Goal: Task Accomplishment & Management: Manage account settings

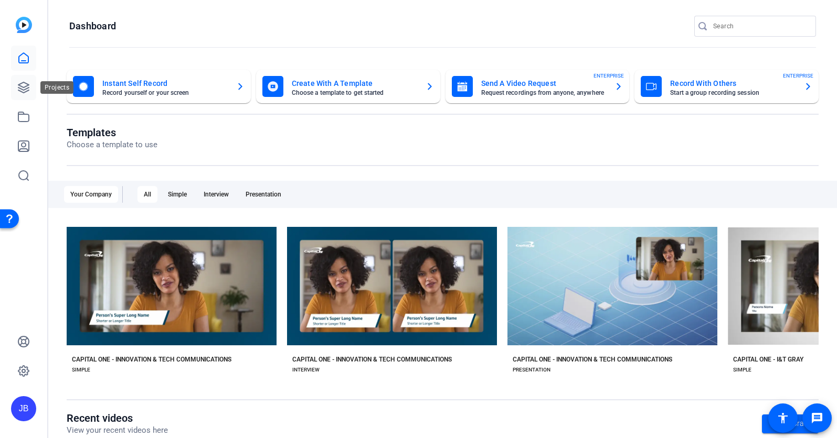
click at [22, 85] on icon at bounding box center [23, 87] width 13 height 13
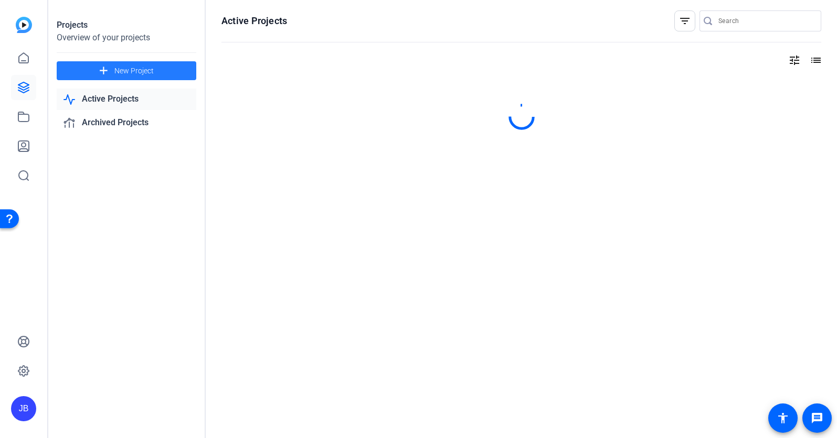
click at [147, 74] on span "New Project" at bounding box center [133, 71] width 39 height 11
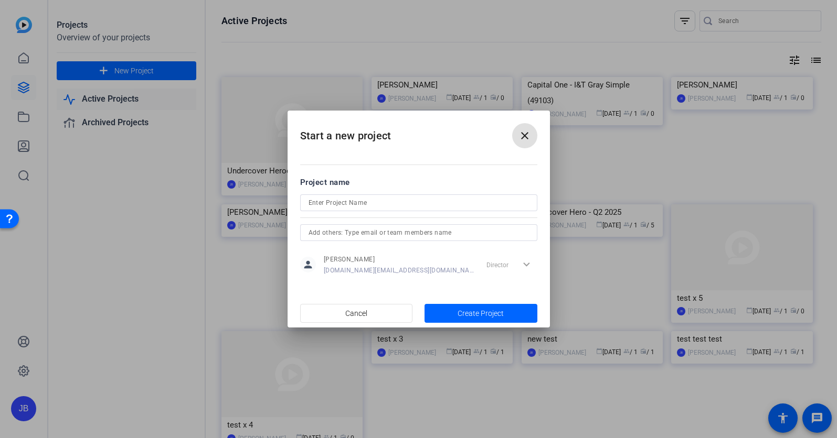
click at [418, 208] on input at bounding box center [418, 203] width 220 height 13
type input "2025 Science Fair"
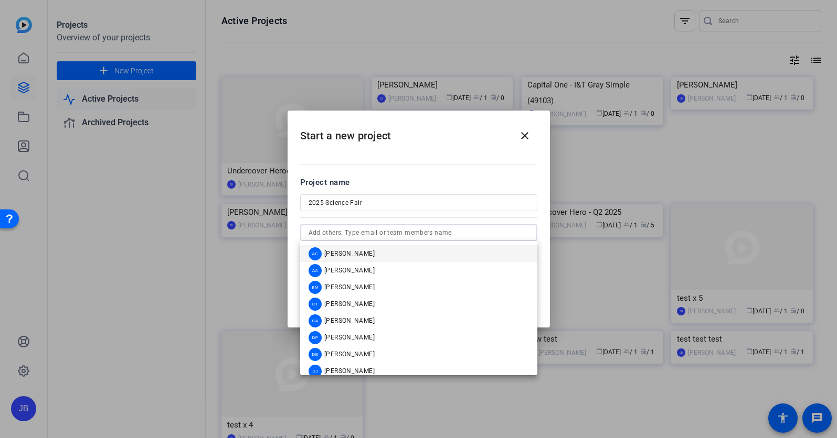
click at [376, 236] on input "text" at bounding box center [418, 233] width 220 height 13
type input "danielle"
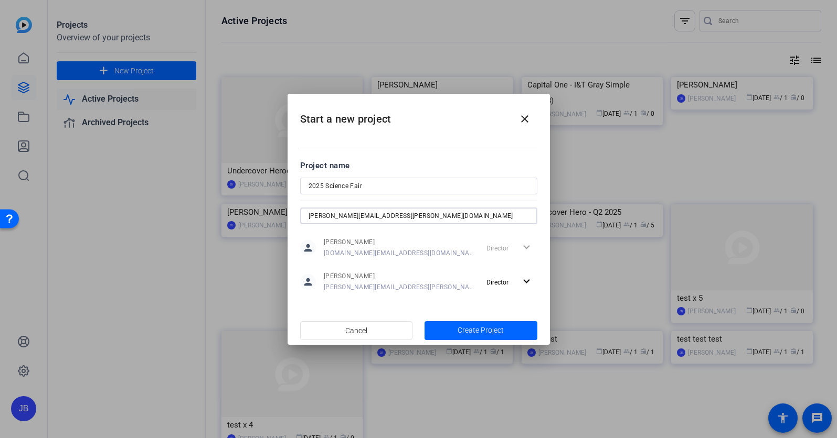
type input "emily.carrigan@capitalone.com"
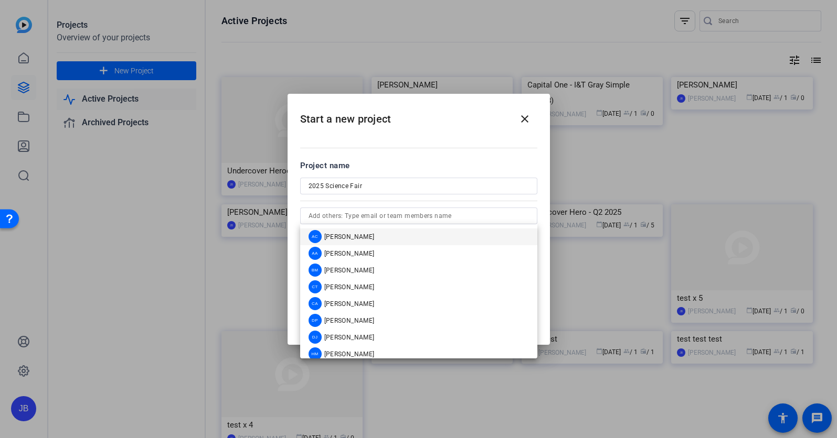
click at [499, 164] on div "Project name" at bounding box center [418, 166] width 237 height 12
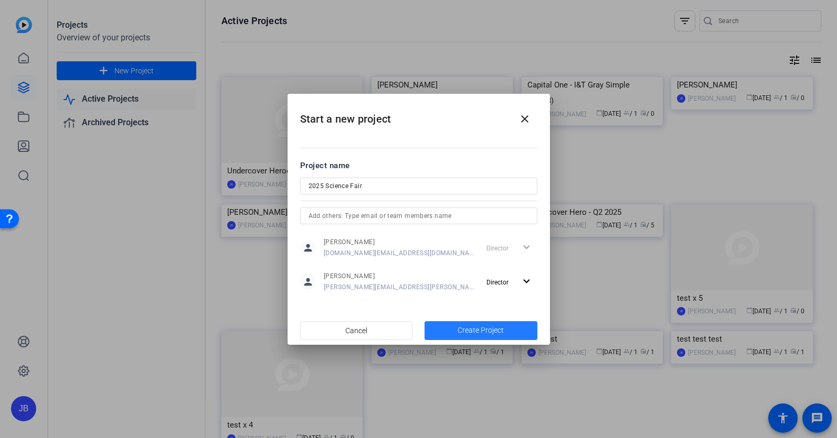
click at [494, 325] on span "Create Project" at bounding box center [480, 330] width 46 height 11
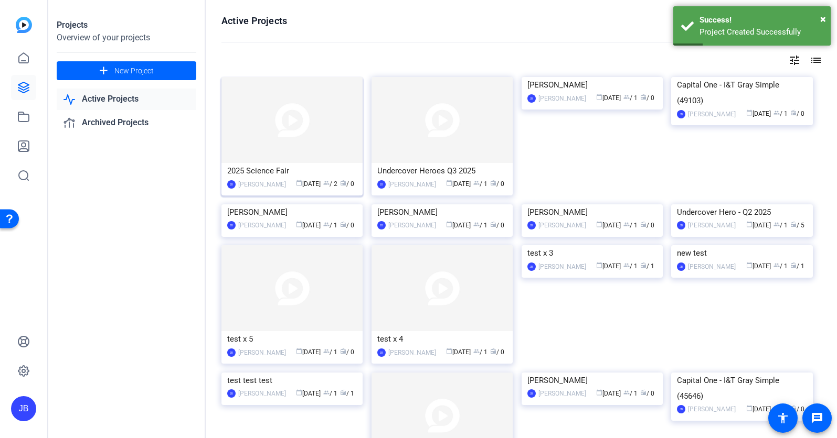
click at [279, 168] on div "2025 Science Fair" at bounding box center [292, 171] width 130 height 16
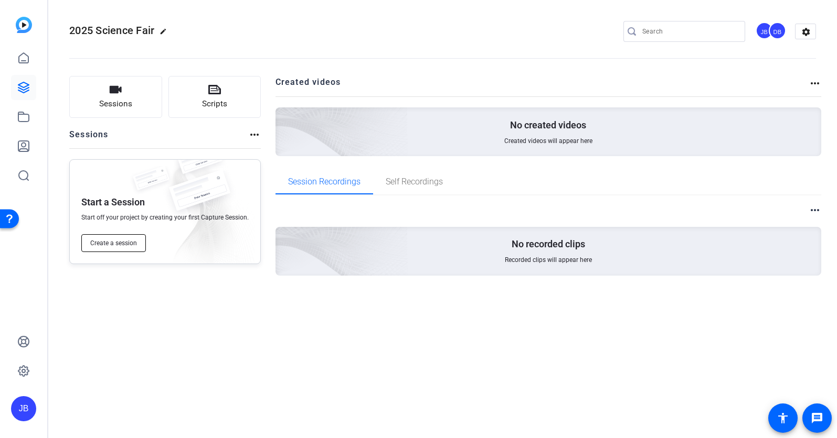
click at [125, 238] on button "Create a session" at bounding box center [113, 243] width 65 height 18
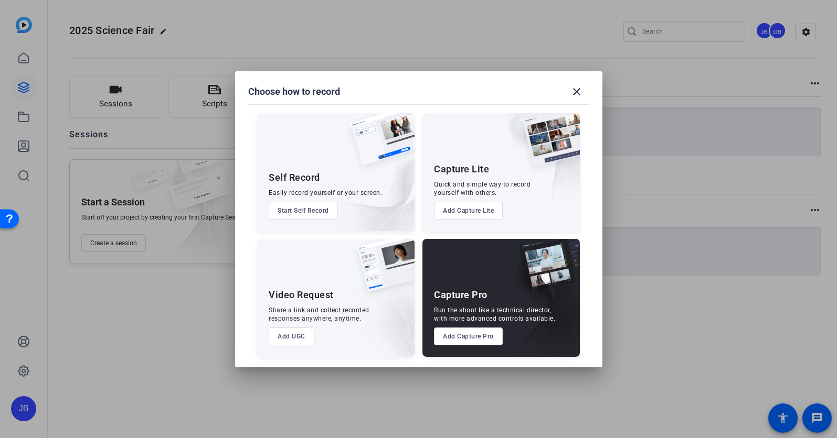
click at [298, 338] on button "Add UGC" at bounding box center [292, 337] width 46 height 18
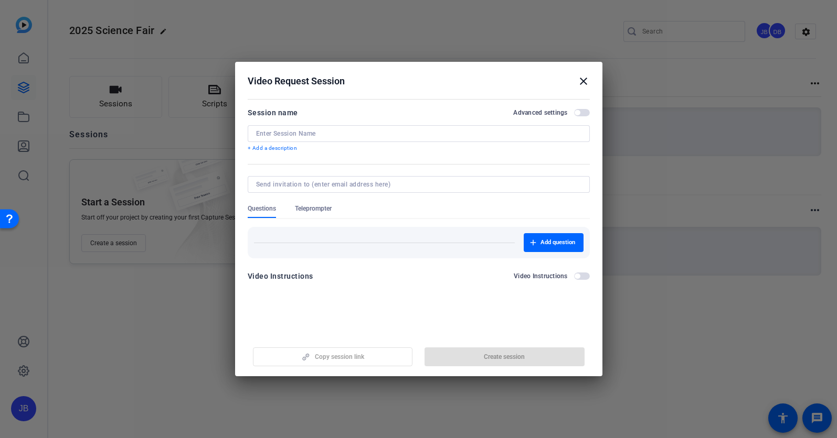
click at [347, 179] on div at bounding box center [418, 184] width 325 height 17
paste input "manoj.tomar@capitalone.com"
click at [372, 187] on input "manoj.tomar@capitalone.com" at bounding box center [416, 184] width 321 height 8
type input "manoj.tomar@capitalone.com"
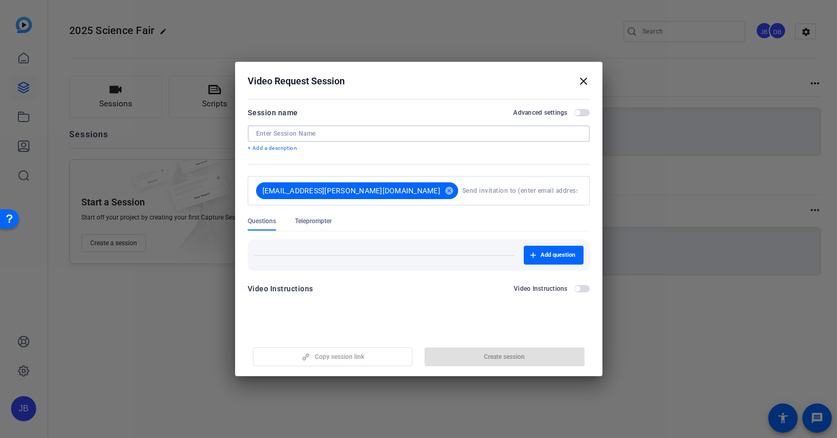
click at [376, 131] on input at bounding box center [418, 134] width 325 height 8
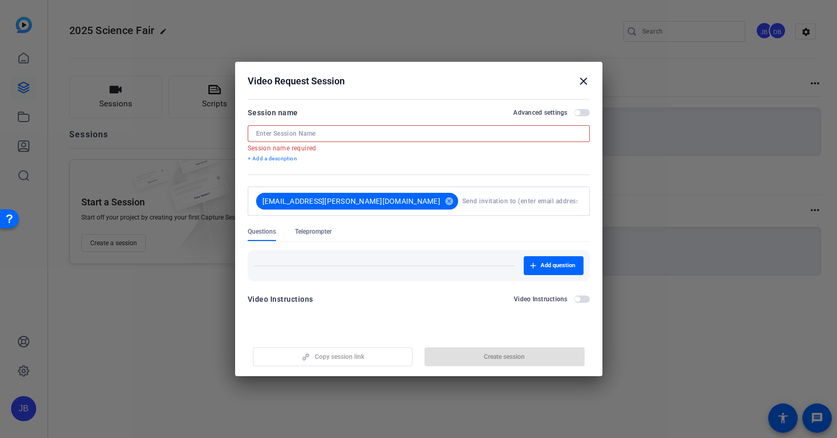
click at [340, 135] on input at bounding box center [418, 134] width 325 height 8
paste input "Connect and Read Data using Onelake-Mini"
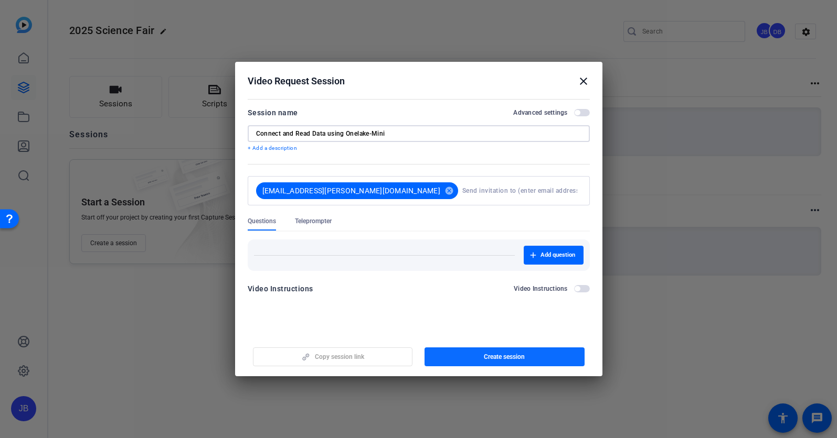
type input "Connect and Read Data using Onelake-Mini"
drag, startPoint x: 498, startPoint y: 362, endPoint x: 480, endPoint y: 360, distance: 18.0
click at [480, 360] on span "button" at bounding box center [504, 357] width 160 height 25
click at [584, 78] on mat-icon "close" at bounding box center [583, 81] width 13 height 13
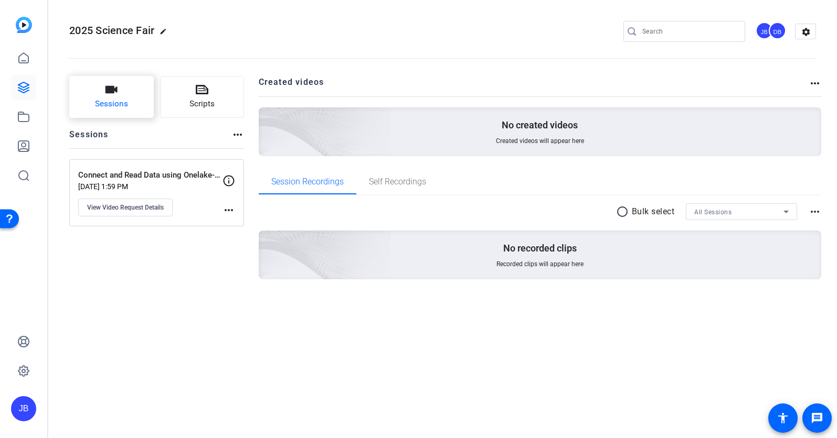
click at [112, 108] on span "Sessions" at bounding box center [111, 104] width 33 height 12
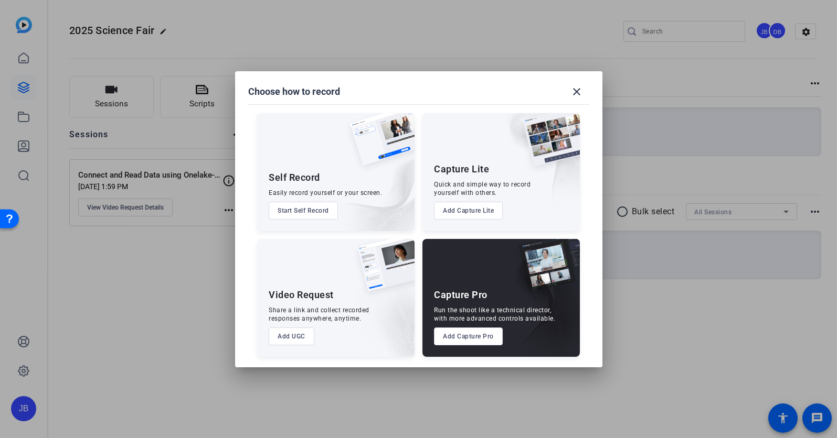
click at [311, 339] on button "Add UGC" at bounding box center [292, 337] width 46 height 18
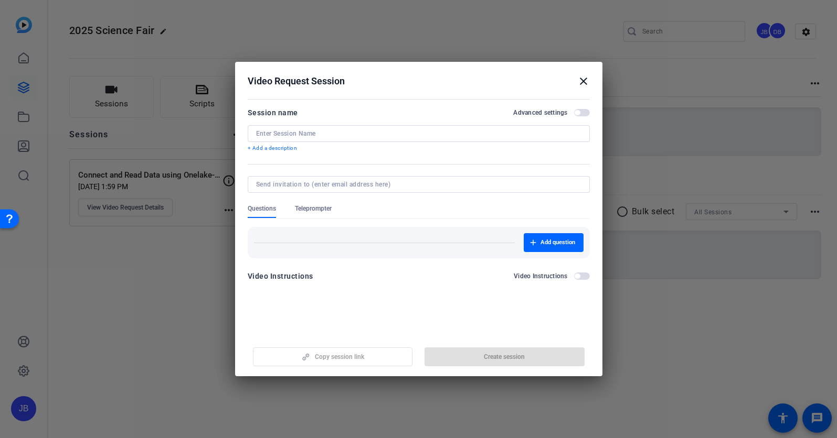
click at [378, 183] on input at bounding box center [416, 184] width 321 height 8
paste input "Frank.Wang@capitalone.com"
type input "Frank.Wang@capitalone.com"
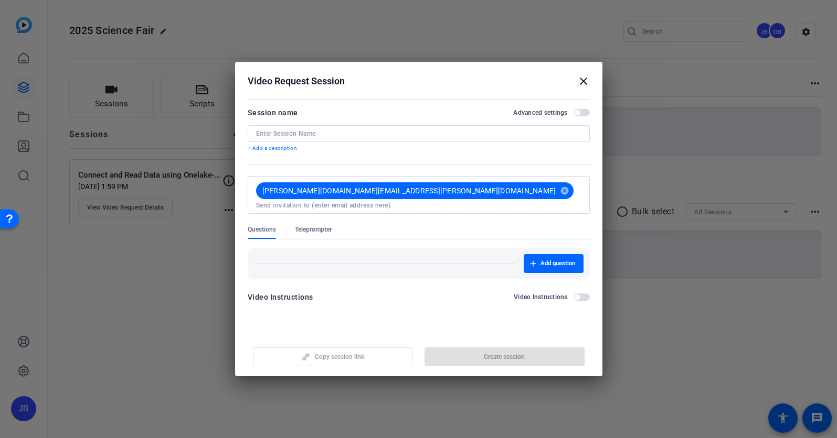
click at [335, 137] on input at bounding box center [418, 134] width 325 height 8
paste input "MoltenCore-FinX"
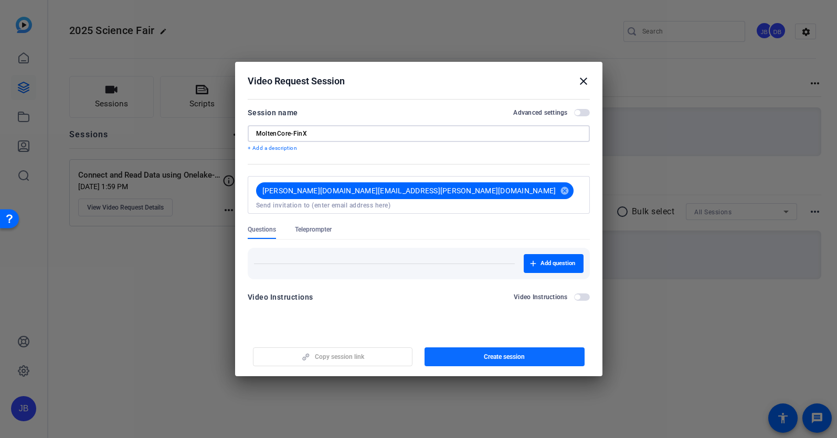
type input "MoltenCore-FinX"
click at [518, 356] on span "Create session" at bounding box center [504, 357] width 41 height 8
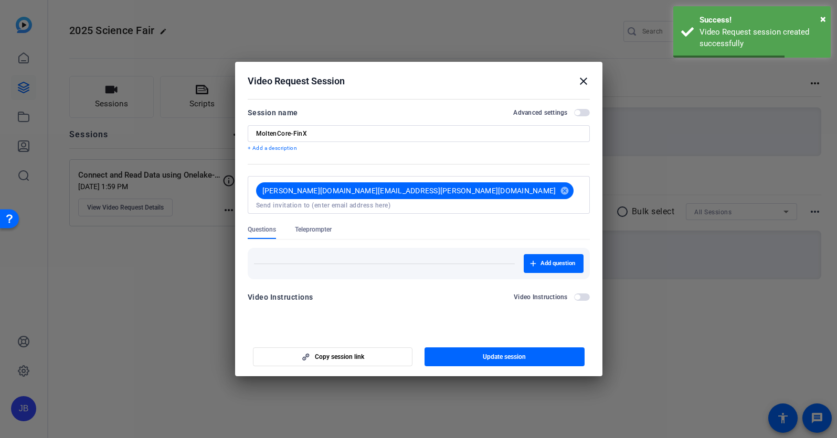
click at [583, 85] on mat-icon "close" at bounding box center [583, 81] width 13 height 13
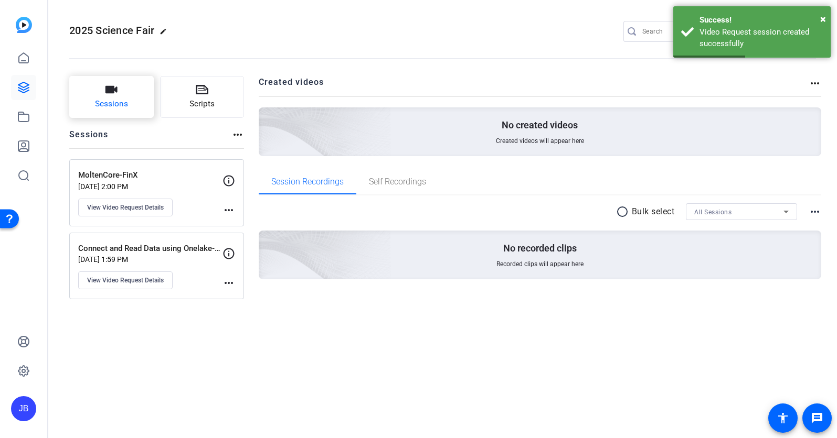
click at [108, 106] on span "Sessions" at bounding box center [111, 104] width 33 height 12
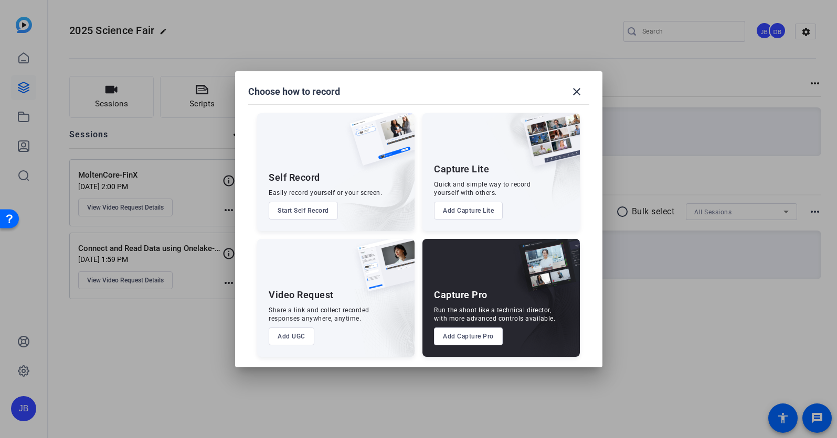
click at [294, 334] on button "Add UGC" at bounding box center [292, 337] width 46 height 18
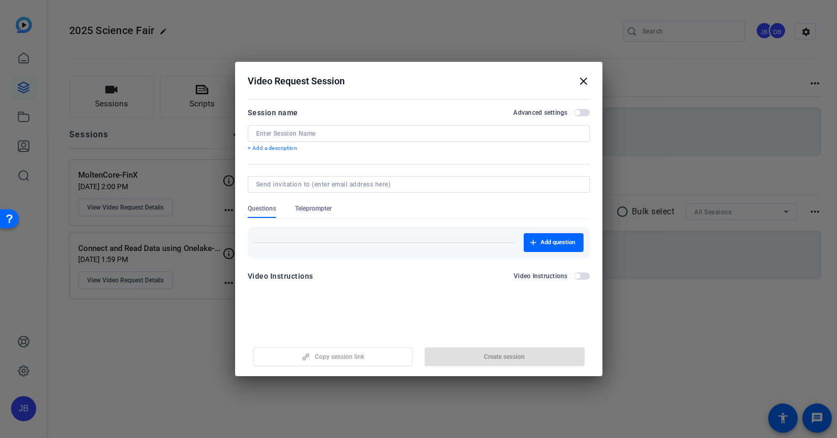
click at [346, 190] on div at bounding box center [418, 184] width 325 height 17
click at [350, 185] on input at bounding box center [416, 184] width 321 height 8
paste input "andrew.lyman@capitalone.com"
type input "andrew.lyman@capitalone.com"
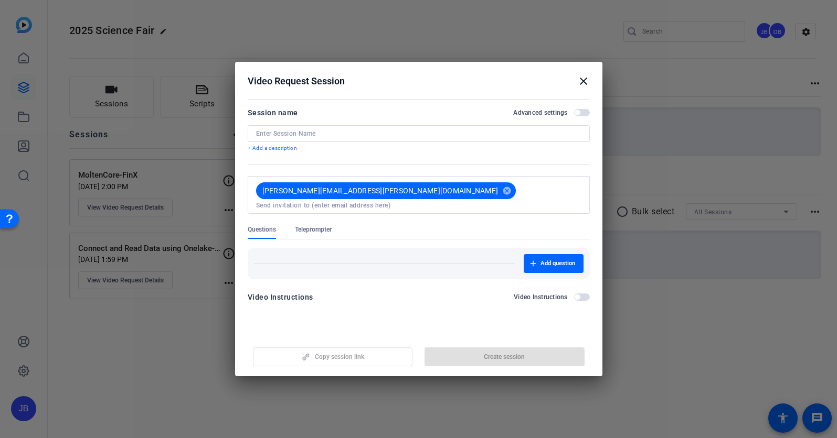
click at [371, 137] on input at bounding box center [418, 134] width 325 height 8
paste input "Super NovaTech"
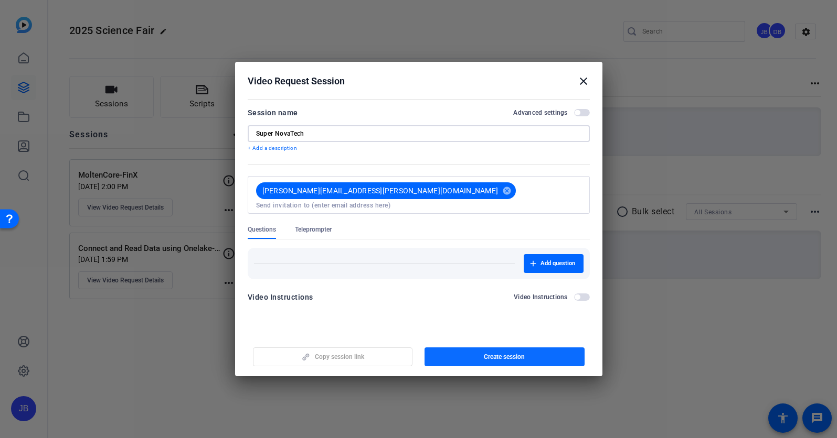
type input "Super NovaTech"
click at [480, 352] on span "button" at bounding box center [504, 357] width 160 height 25
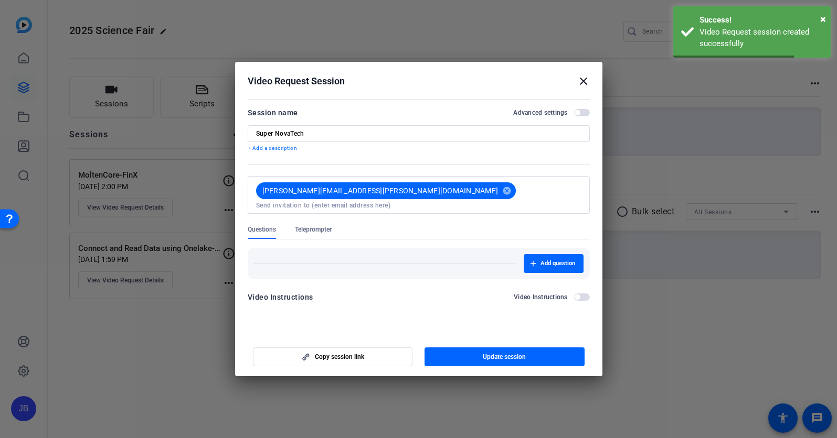
click at [585, 81] on mat-icon "close" at bounding box center [583, 81] width 13 height 13
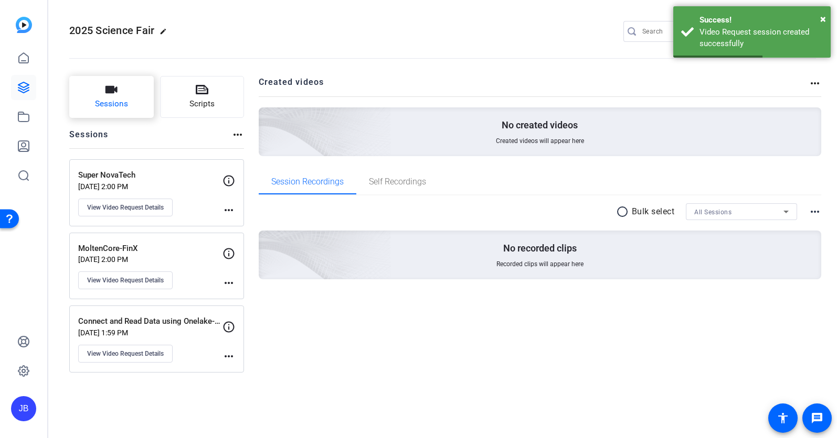
click at [115, 104] on span "Sessions" at bounding box center [111, 104] width 33 height 12
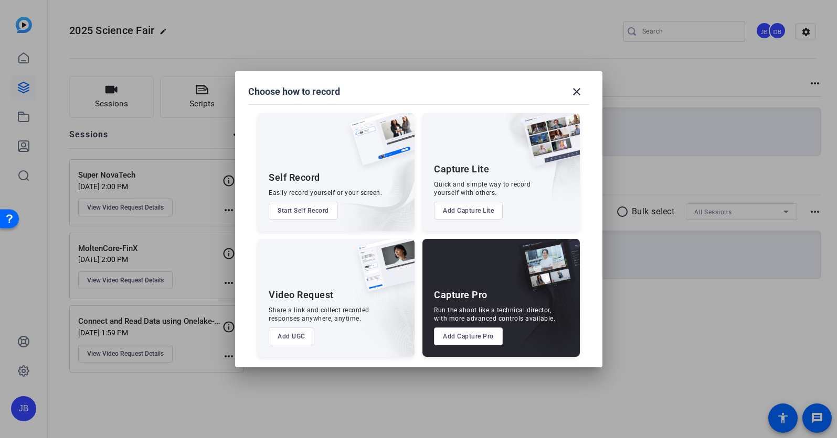
click at [287, 334] on button "Add UGC" at bounding box center [292, 337] width 46 height 18
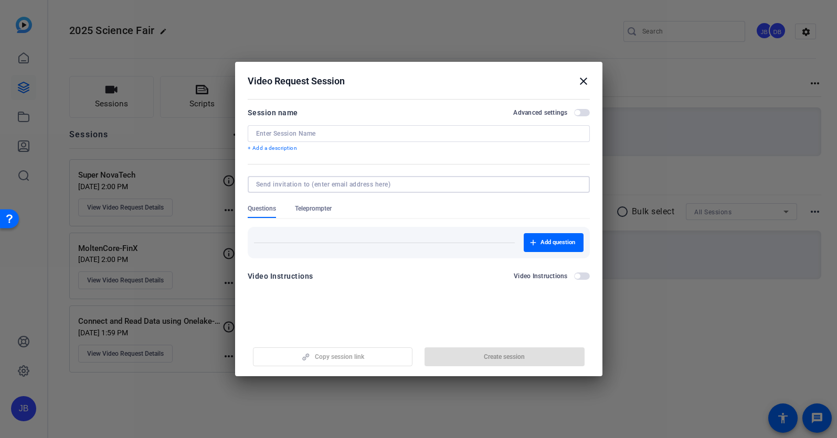
click at [339, 186] on input at bounding box center [416, 184] width 321 height 8
paste input "amin.rashidi@capitalone.com"
type input "amin.rashidi@capitalone.com"
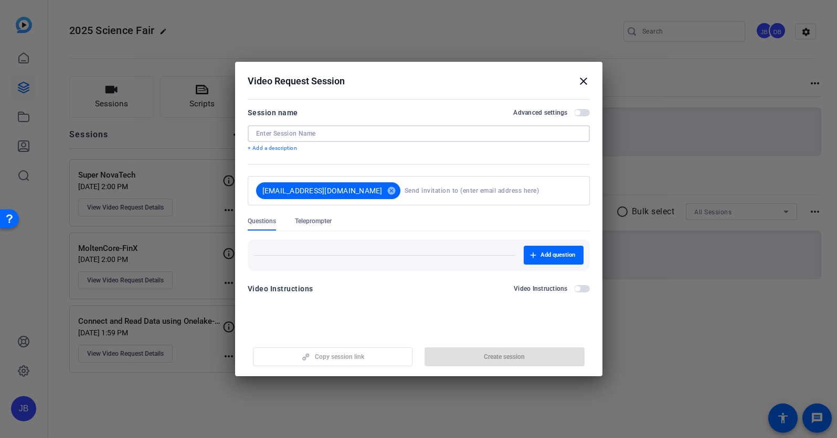
drag, startPoint x: 312, startPoint y: 134, endPoint x: 323, endPoint y: 133, distance: 11.0
click at [312, 134] on input at bounding box center [418, 134] width 325 height 8
paste input "The MIDAS Team"
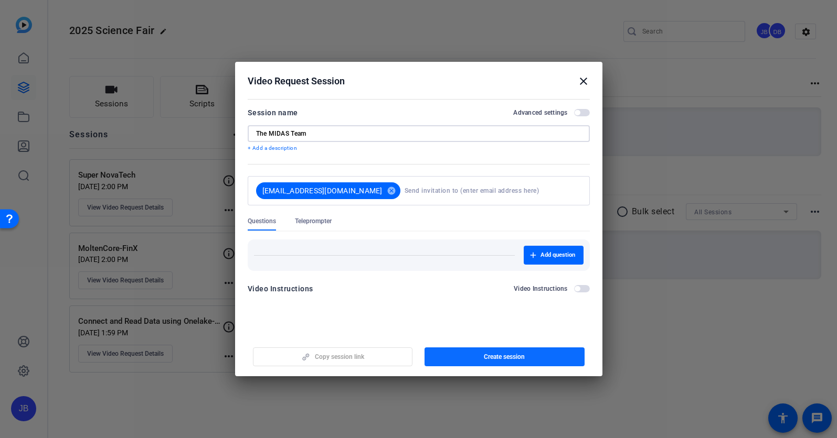
type input "The MIDAS Team"
click at [492, 356] on span "Create session" at bounding box center [504, 357] width 41 height 8
click at [590, 84] on h2 "Video Request Session close" at bounding box center [418, 79] width 367 height 34
click at [584, 82] on mat-icon "close" at bounding box center [583, 80] width 13 height 13
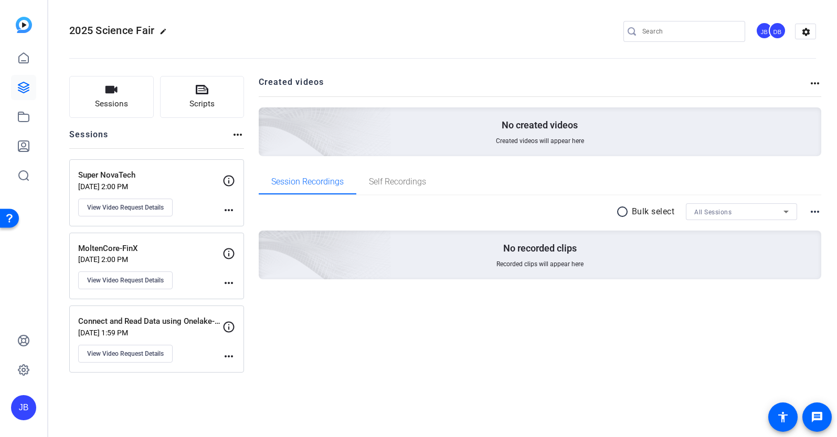
click at [582, 82] on h2 "Created videos" at bounding box center [534, 86] width 550 height 20
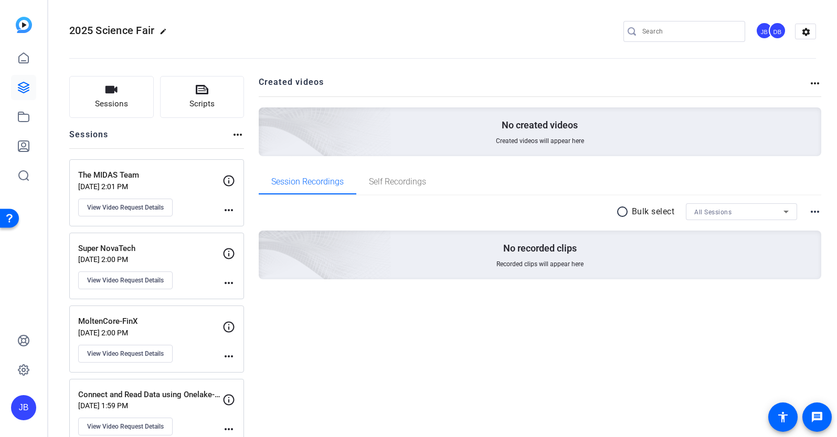
click at [230, 206] on mat-icon "more_horiz" at bounding box center [228, 210] width 13 height 13
click at [186, 207] on div at bounding box center [418, 218] width 837 height 437
click at [152, 201] on button "View Video Request Details" at bounding box center [125, 208] width 94 height 18
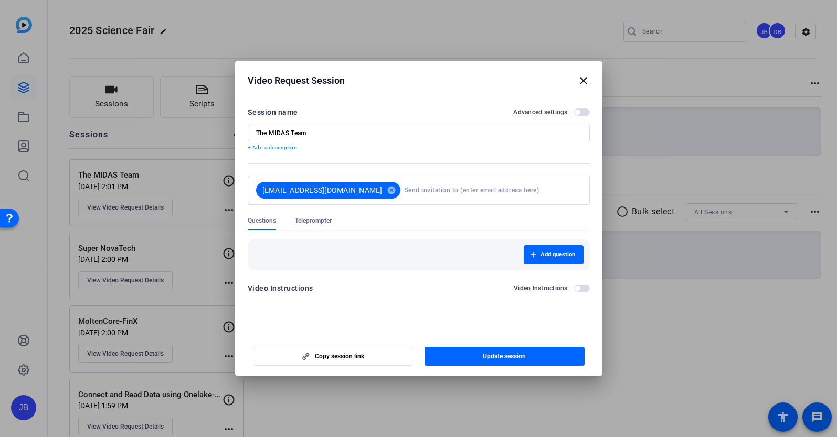
click at [298, 288] on div "Video Instructions" at bounding box center [281, 288] width 66 height 13
drag, startPoint x: 278, startPoint y: 289, endPoint x: 465, endPoint y: 291, distance: 187.3
click at [280, 289] on div "Video Instructions" at bounding box center [281, 288] width 66 height 13
click at [570, 289] on label "Video Instructions" at bounding box center [543, 288] width 60 height 8
click at [574, 289] on button "Video Instructions" at bounding box center [582, 288] width 16 height 7
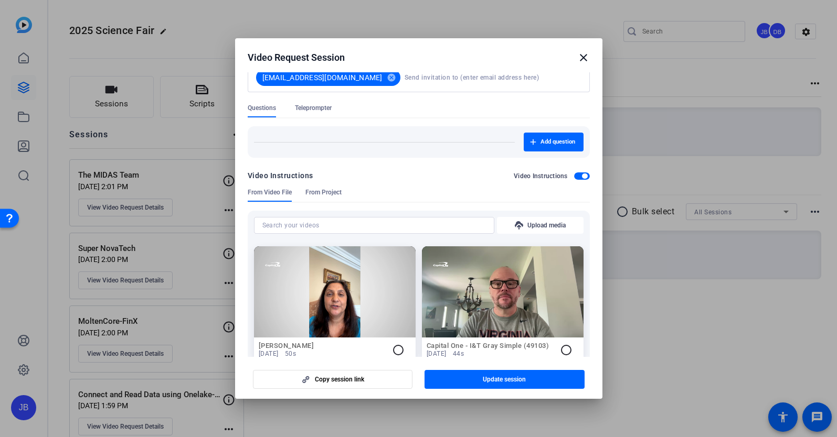
scroll to position [87, 0]
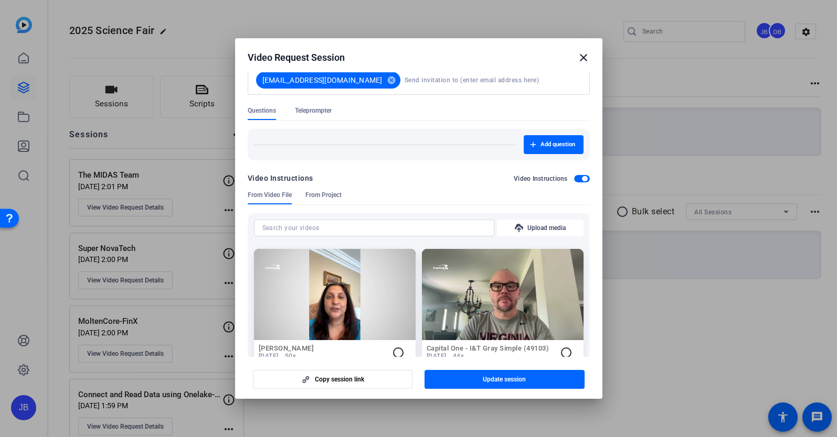
click at [583, 177] on span "button" at bounding box center [584, 178] width 5 height 5
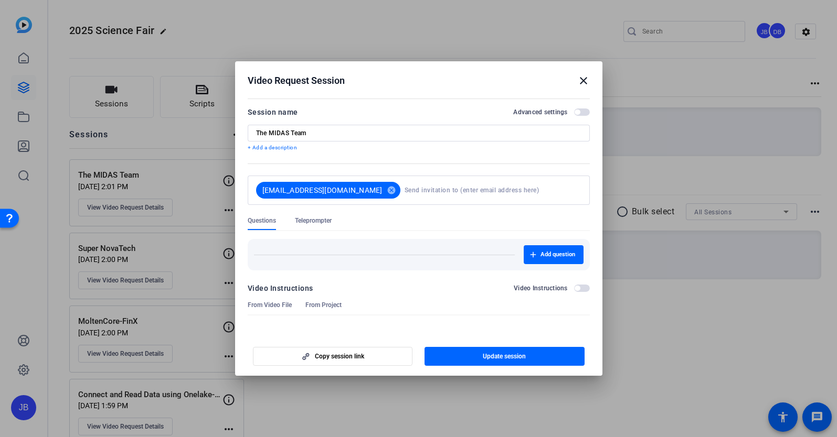
scroll to position [0, 0]
click at [583, 80] on mat-icon "close" at bounding box center [583, 80] width 13 height 13
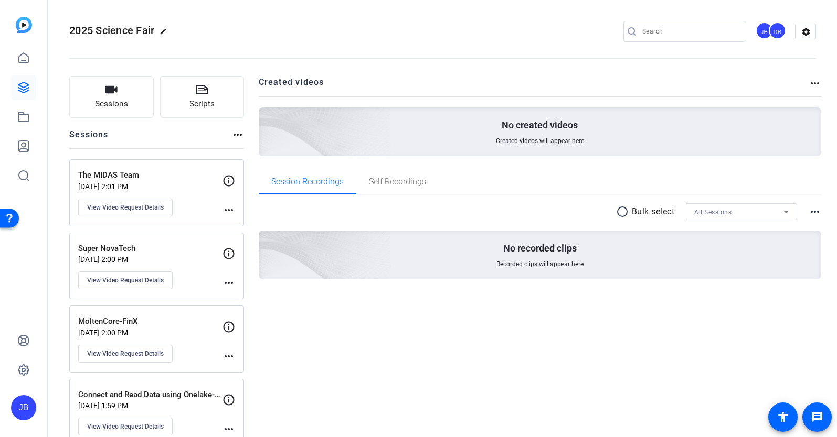
scroll to position [1, 0]
click at [115, 97] on span "Sessions" at bounding box center [111, 103] width 33 height 12
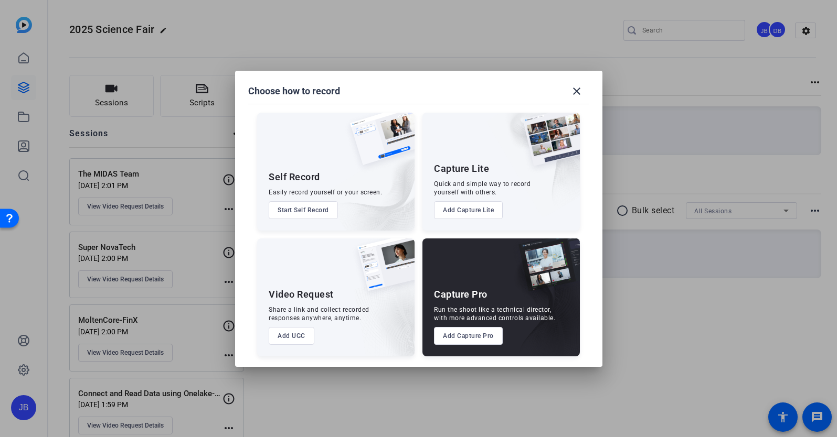
drag, startPoint x: 307, startPoint y: 298, endPoint x: 310, endPoint y: 329, distance: 31.1
click at [307, 301] on div "Video Request Share a link and collect recorded responses anywhere, anytime. Ad…" at bounding box center [335, 298] width 157 height 118
click at [311, 339] on button "Add UGC" at bounding box center [292, 336] width 46 height 18
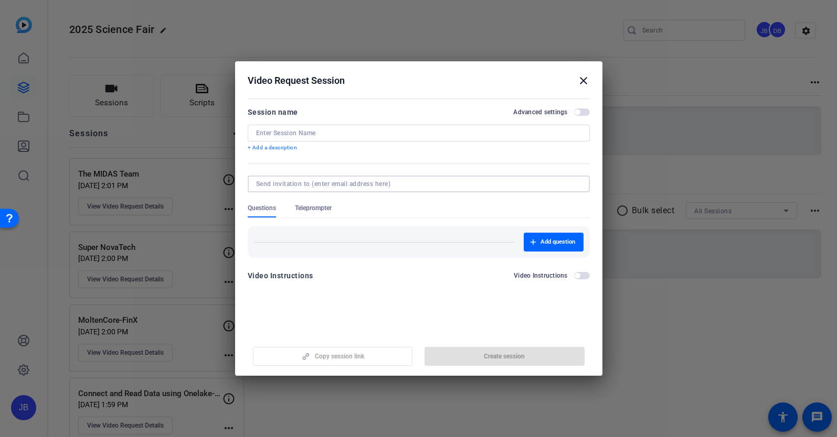
click at [368, 187] on input at bounding box center [416, 184] width 321 height 8
paste input "justin.fernandes@capitalone.com"
type input "justin.fernandes@capitalone.com"
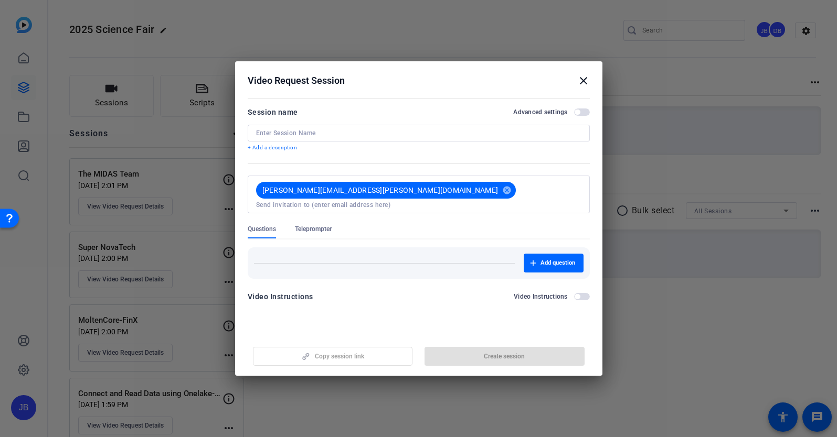
click at [305, 134] on input at bounding box center [418, 133] width 325 height 8
paste input "FRM Process Engineering"
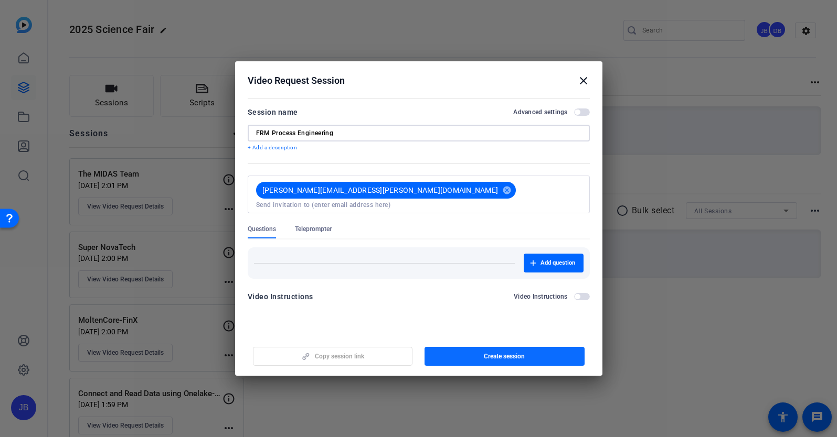
type input "FRM Process Engineering"
click at [477, 352] on span "button" at bounding box center [504, 356] width 160 height 25
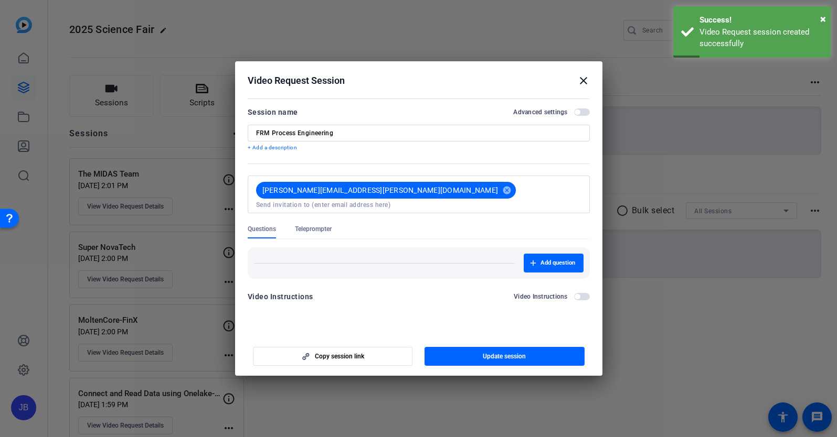
click at [587, 78] on mat-icon "close" at bounding box center [583, 80] width 13 height 13
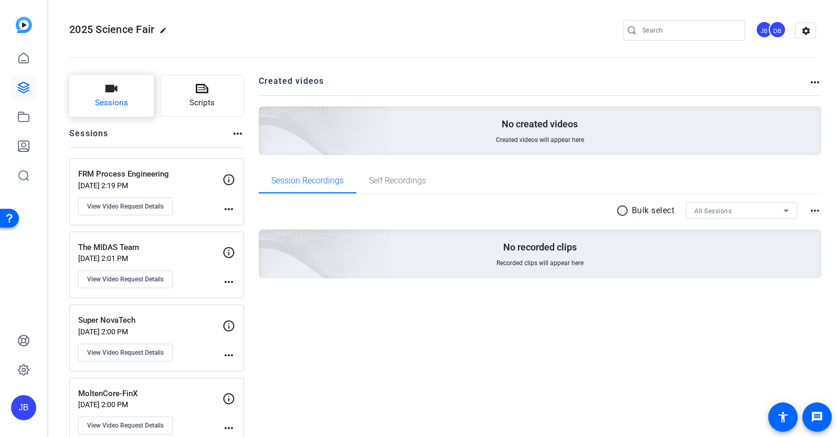
click at [96, 103] on span "Sessions" at bounding box center [111, 103] width 33 height 12
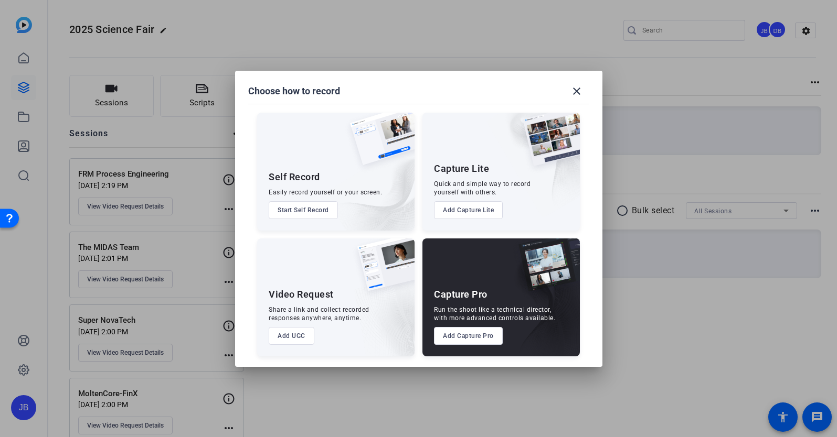
click at [290, 343] on button "Add UGC" at bounding box center [292, 336] width 46 height 18
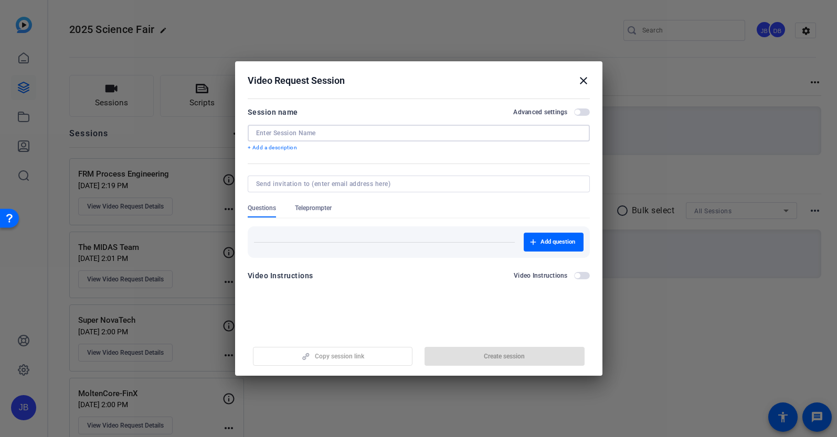
click at [319, 133] on input at bounding box center [418, 133] width 325 height 8
paste input "RRPO Virtual Data Room"
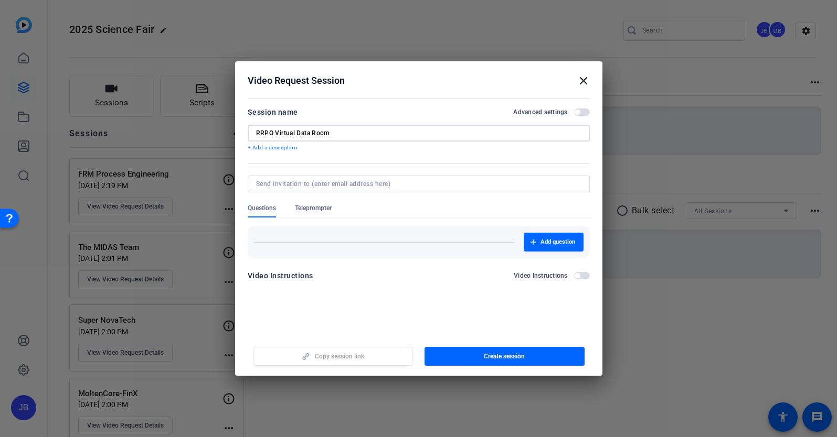
type input "RRPO Virtual Data Room"
click at [320, 187] on input at bounding box center [416, 184] width 321 height 8
paste input "marissa.dibiasio@capitalone.com"
type input "marissa.dibiasio@capitalone.com"
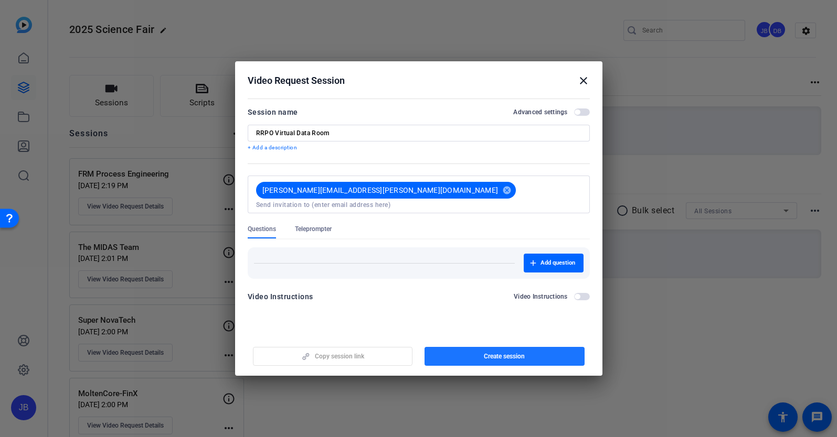
click at [506, 355] on span "Create session" at bounding box center [504, 356] width 41 height 8
click at [582, 77] on mat-icon "close" at bounding box center [583, 80] width 13 height 13
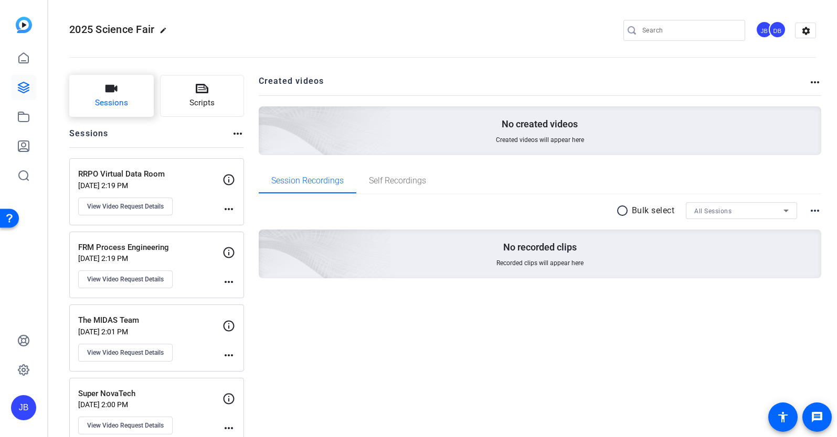
click at [136, 85] on button "Sessions" at bounding box center [111, 96] width 84 height 42
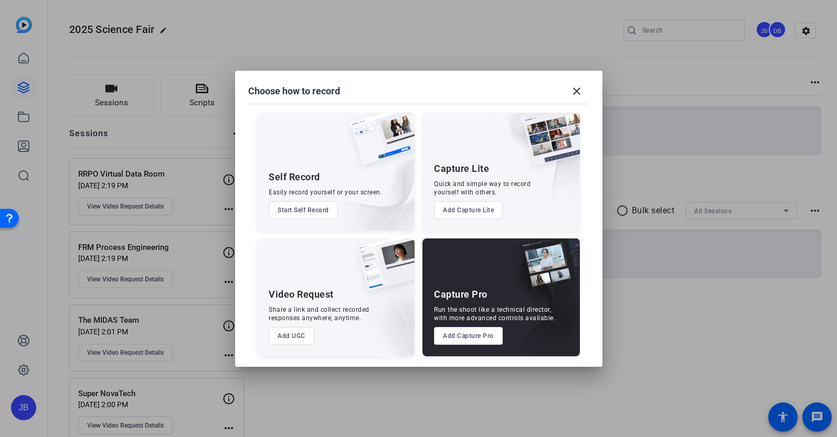
click at [277, 327] on button "Add UGC" at bounding box center [292, 336] width 46 height 18
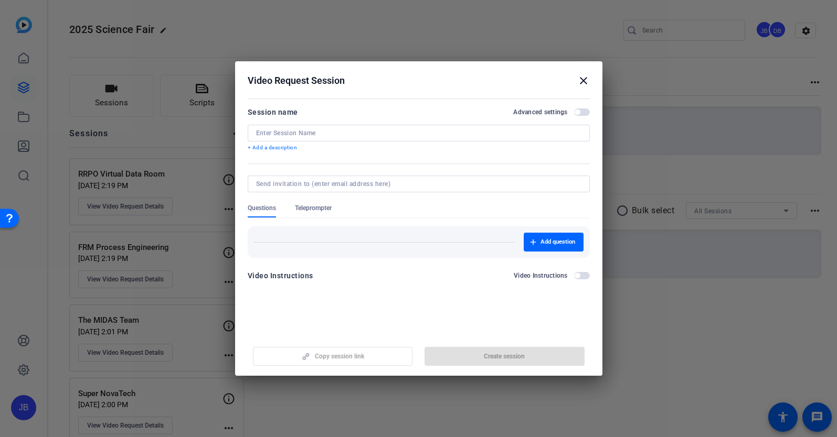
click at [336, 178] on div at bounding box center [418, 184] width 325 height 17
click at [343, 188] on input at bounding box center [416, 184] width 321 height 8
paste input "srivardhanareddy.indukuri@capitalone.com"
type input "srivardhanareddy.indukuri@capitalone.com"
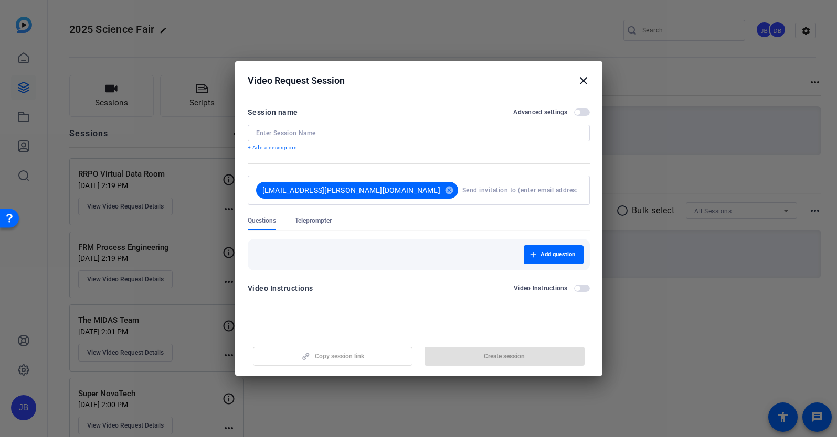
click at [344, 133] on input at bounding box center [418, 133] width 325 height 8
paste input "Mercury Rising"
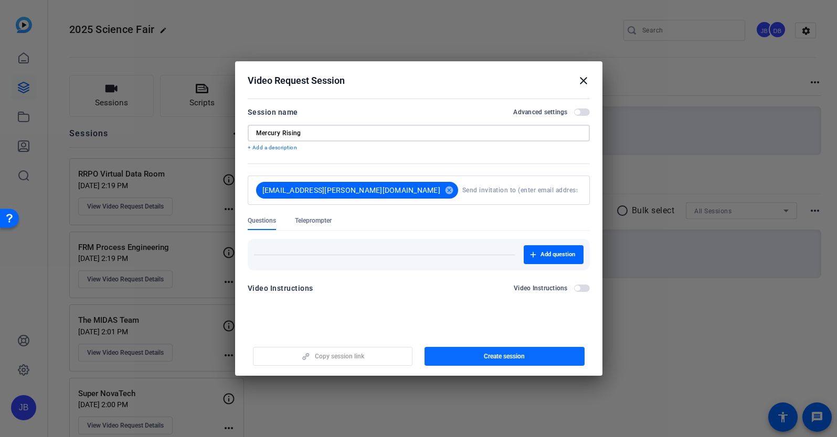
type input "Mercury Rising"
click at [534, 359] on span "button" at bounding box center [504, 356] width 160 height 25
click at [583, 80] on mat-icon "close" at bounding box center [583, 80] width 13 height 13
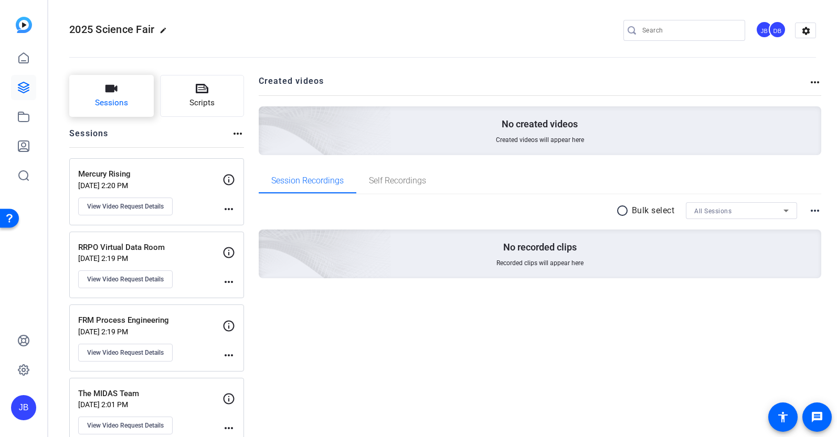
click at [123, 110] on button "Sessions" at bounding box center [111, 96] width 84 height 42
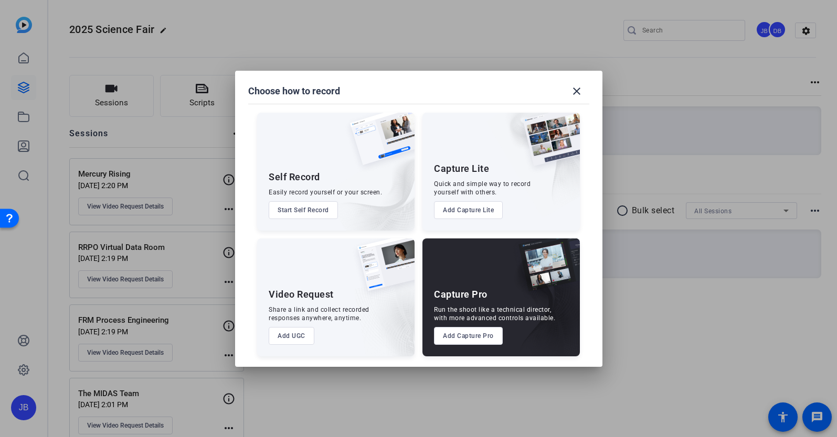
click at [292, 323] on div "Video Request Share a link and collect recorded responses anywhere, anytime. Ad…" at bounding box center [335, 298] width 157 height 118
click at [295, 330] on button "Add UGC" at bounding box center [292, 336] width 46 height 18
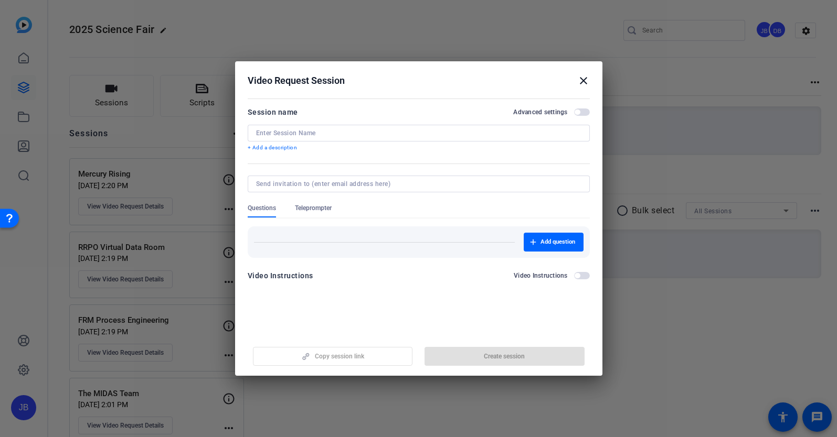
click at [580, 83] on mat-icon "close" at bounding box center [583, 80] width 13 height 13
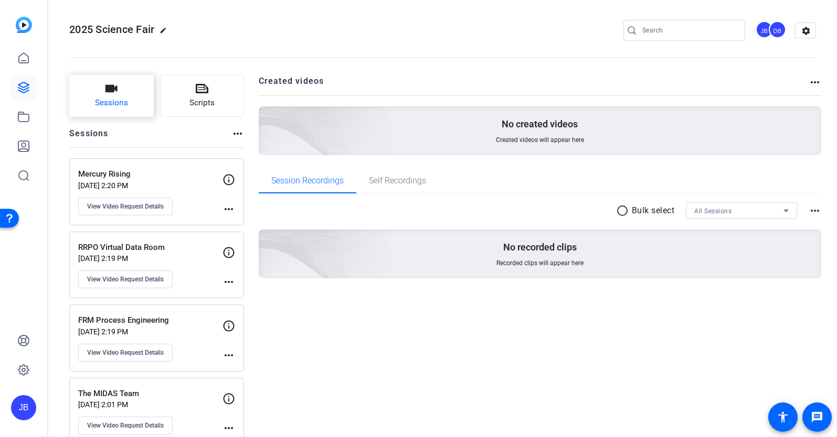
click at [119, 93] on button "Sessions" at bounding box center [111, 96] width 84 height 42
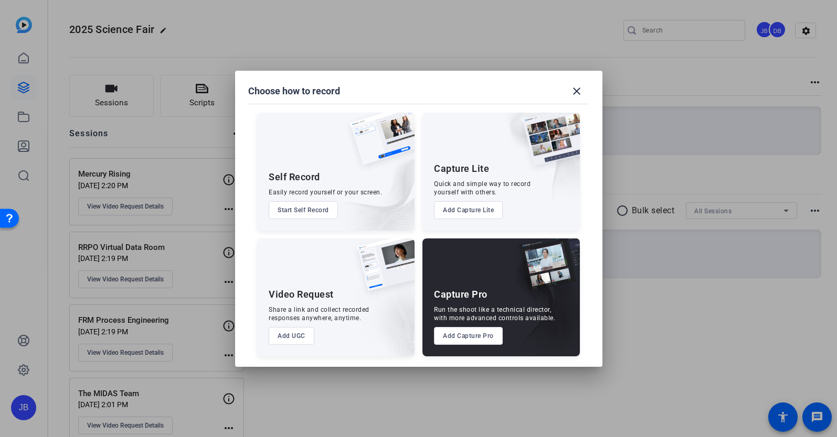
click at [296, 337] on button "Add UGC" at bounding box center [292, 336] width 46 height 18
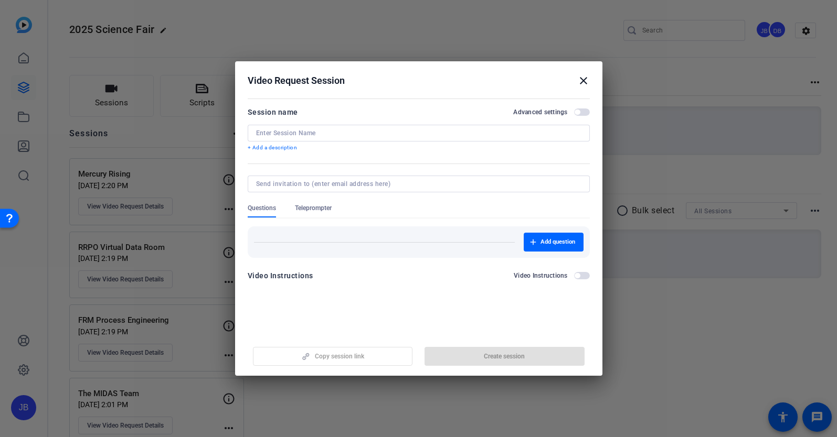
click at [414, 184] on input at bounding box center [416, 184] width 321 height 8
paste input "raphael.oduok@capitalone.com"
type input "raphael.oduok@capitalone.com"
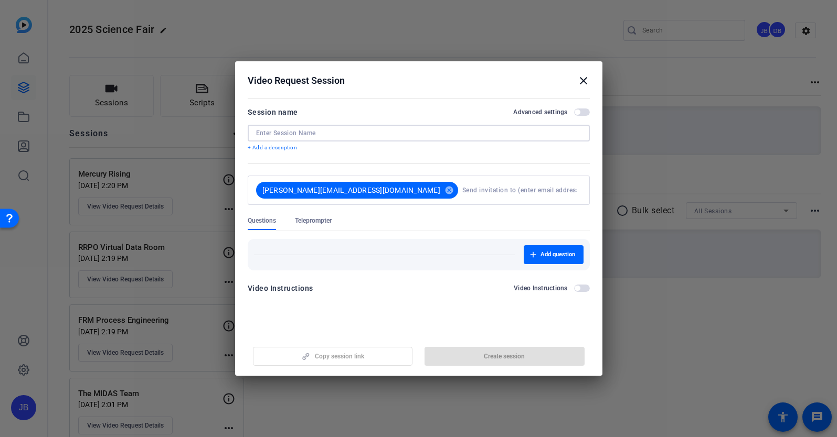
click at [371, 130] on input at bounding box center [418, 133] width 325 height 8
paste input "OnTAP"
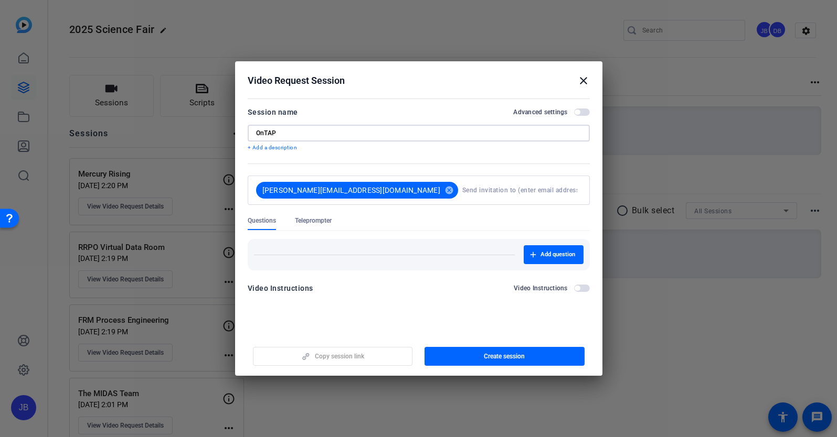
type input "OnTAP"
click at [490, 358] on span "Create session" at bounding box center [504, 356] width 41 height 8
click at [618, 149] on div at bounding box center [418, 218] width 837 height 437
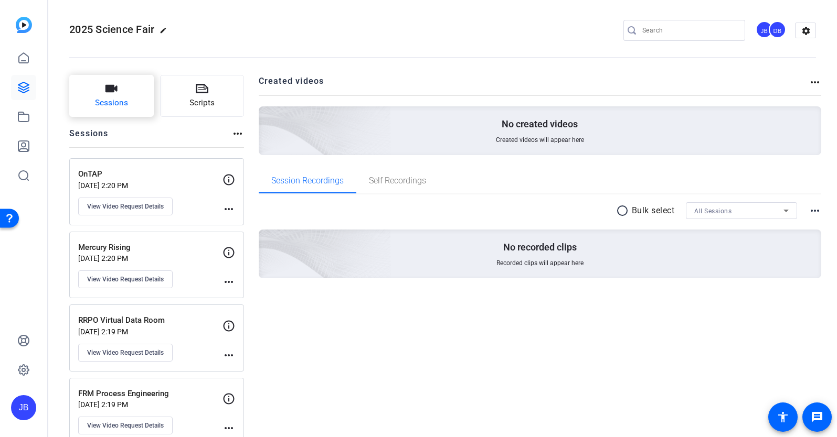
click at [137, 95] on button "Sessions" at bounding box center [111, 96] width 84 height 42
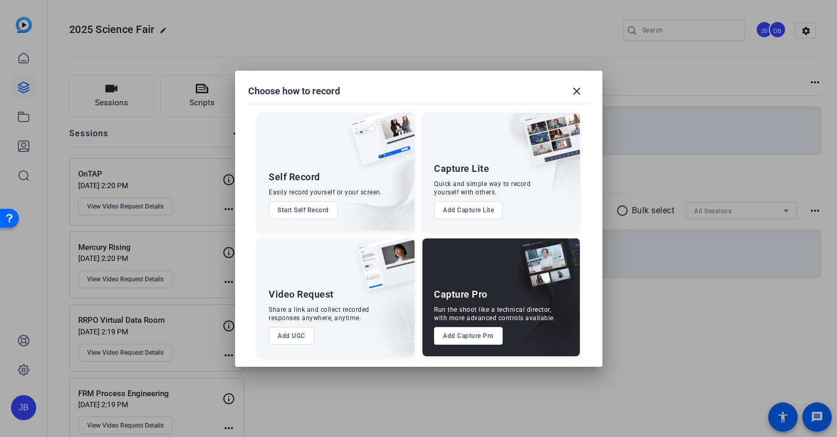
click at [294, 337] on button "Add UGC" at bounding box center [292, 336] width 46 height 18
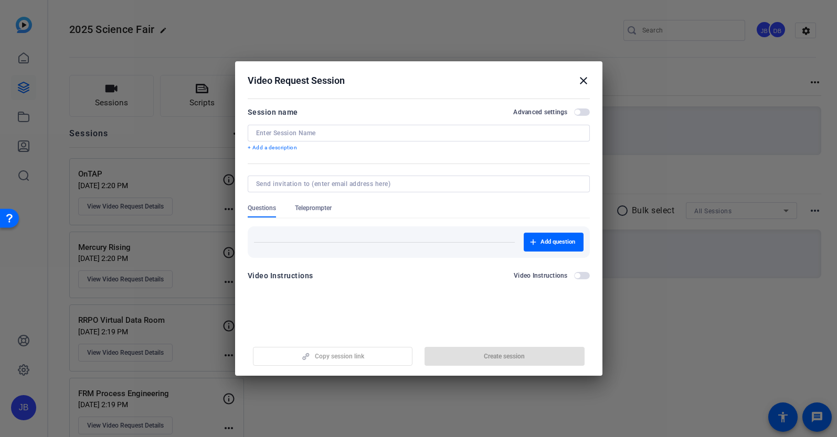
click at [331, 184] on input at bounding box center [416, 184] width 321 height 8
paste input "cartter.probasco@capitalone.com"
type input "cartter.probasco@capitalone.com"
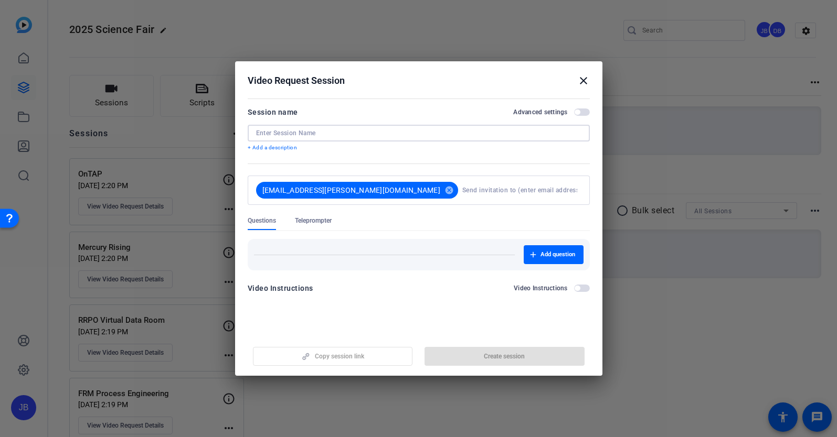
click at [346, 135] on input at bounding box center [418, 133] width 325 height 8
paste input "CCAR Card NII Engine"
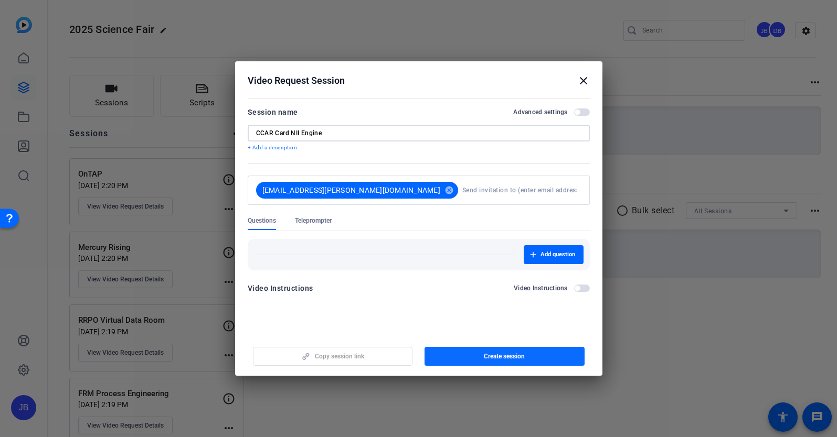
type input "CCAR Card NII Engine"
click at [480, 356] on span "button" at bounding box center [504, 356] width 160 height 25
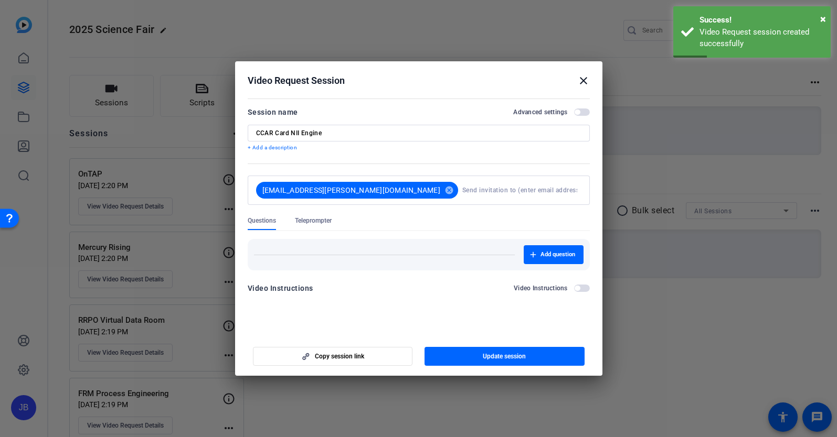
click at [580, 81] on mat-icon "close" at bounding box center [583, 80] width 13 height 13
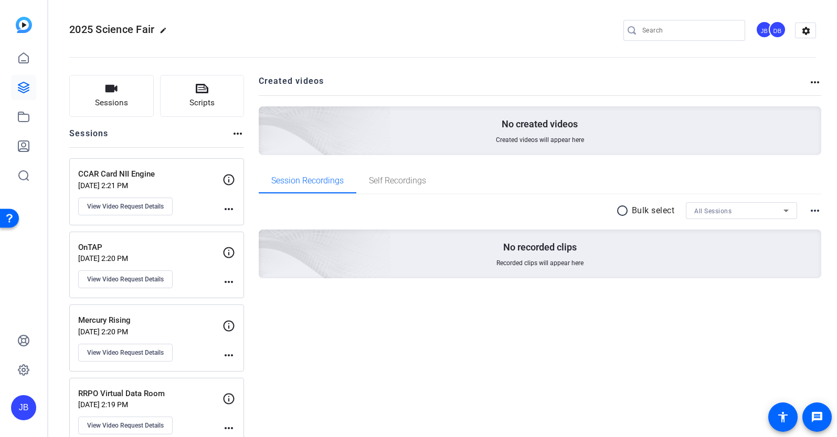
click at [227, 210] on mat-icon "more_horiz" at bounding box center [228, 209] width 13 height 13
click at [192, 193] on div at bounding box center [418, 218] width 837 height 437
click at [126, 103] on span "Sessions" at bounding box center [111, 103] width 33 height 12
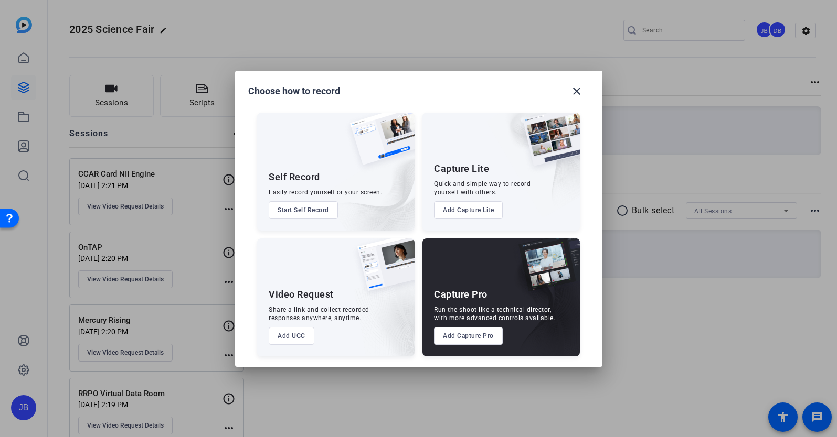
click at [310, 335] on button "Add UGC" at bounding box center [292, 336] width 46 height 18
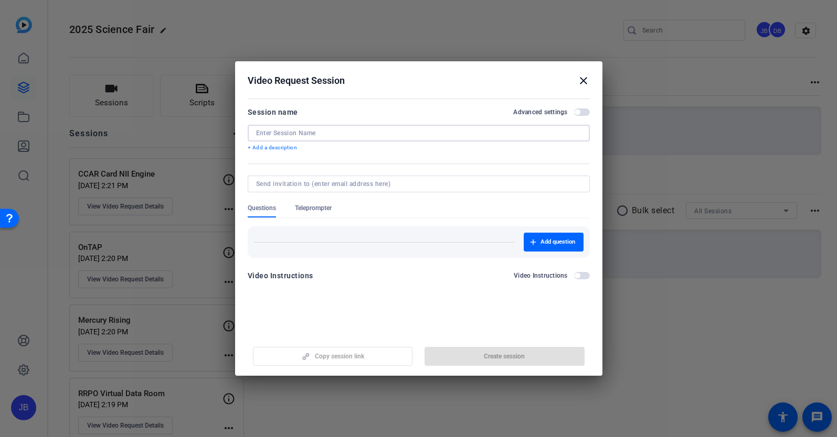
click at [354, 135] on input at bounding box center [418, 133] width 325 height 8
click at [361, 177] on form "Session name Advanced settings + Add a description Questions Teleprompter Add q…" at bounding box center [419, 197] width 342 height 183
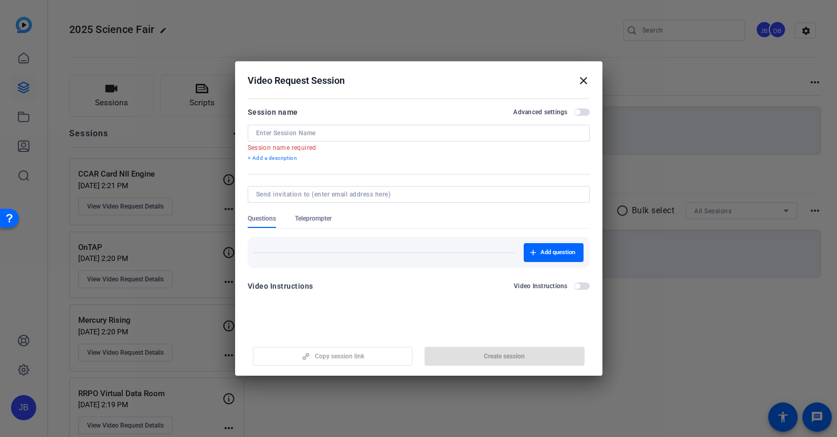
drag, startPoint x: 365, startPoint y: 183, endPoint x: 364, endPoint y: 158, distance: 24.7
click at [366, 183] on form "Session name Advanced settings Session name required + Add a description Questi…" at bounding box center [419, 202] width 342 height 193
click at [357, 125] on div at bounding box center [418, 133] width 325 height 17
click at [359, 129] on input at bounding box center [418, 133] width 325 height 8
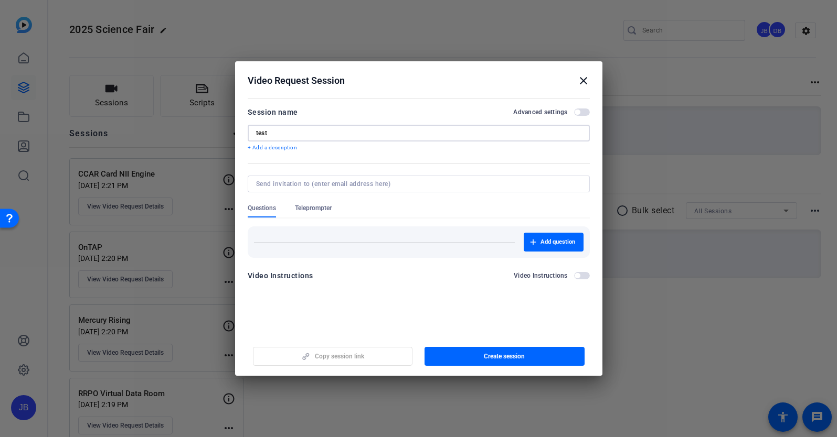
type input "test"
click at [371, 187] on input at bounding box center [416, 184] width 321 height 8
type input "jonathan.black@capitalone.com"
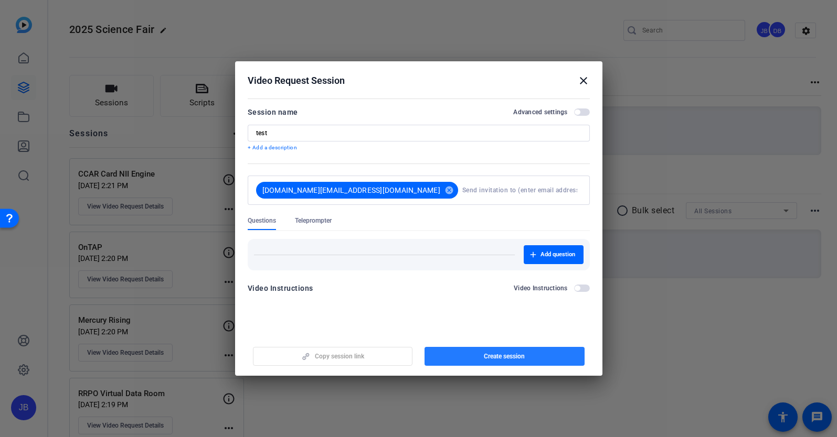
click at [505, 354] on span "Create session" at bounding box center [504, 356] width 41 height 8
click at [583, 80] on mat-icon "close" at bounding box center [583, 80] width 13 height 13
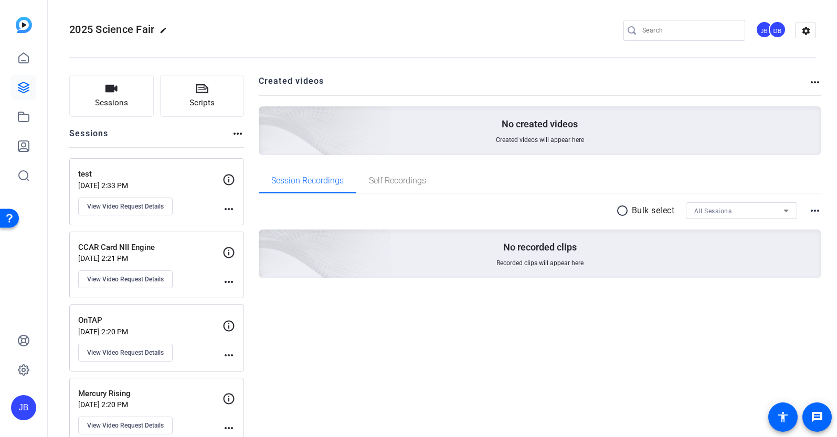
click at [228, 212] on mat-icon "more_horiz" at bounding box center [228, 209] width 13 height 13
click at [238, 228] on span "Archive Session" at bounding box center [255, 224] width 48 height 13
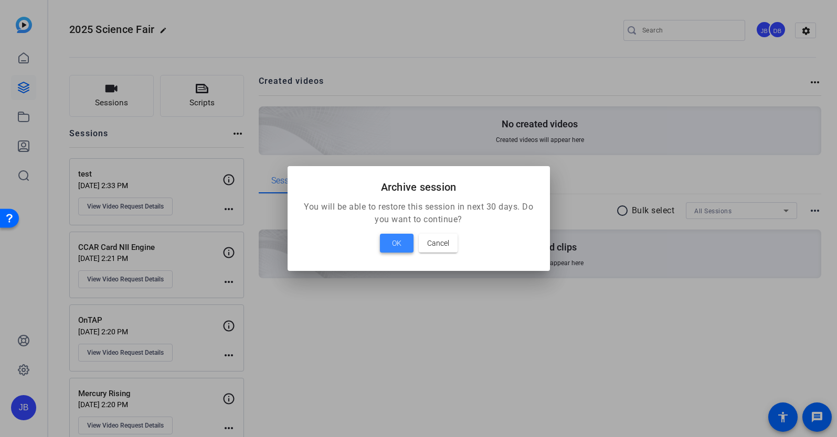
click at [404, 241] on span at bounding box center [397, 243] width 34 height 25
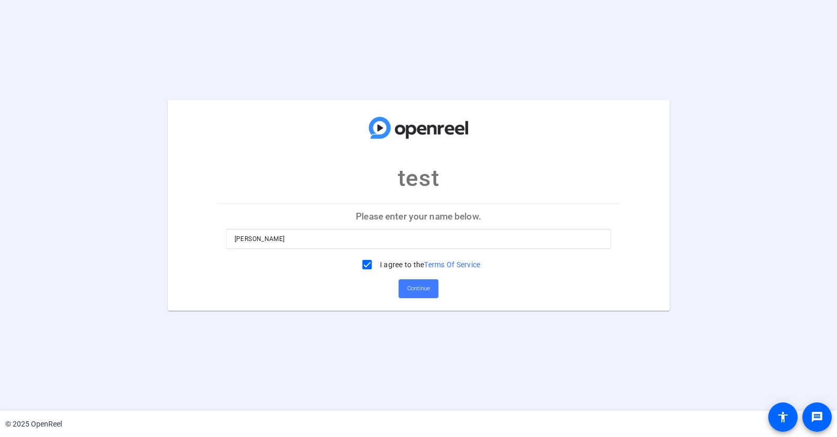
click at [426, 289] on span "Continue" at bounding box center [418, 289] width 23 height 16
